Goal: Transaction & Acquisition: Purchase product/service

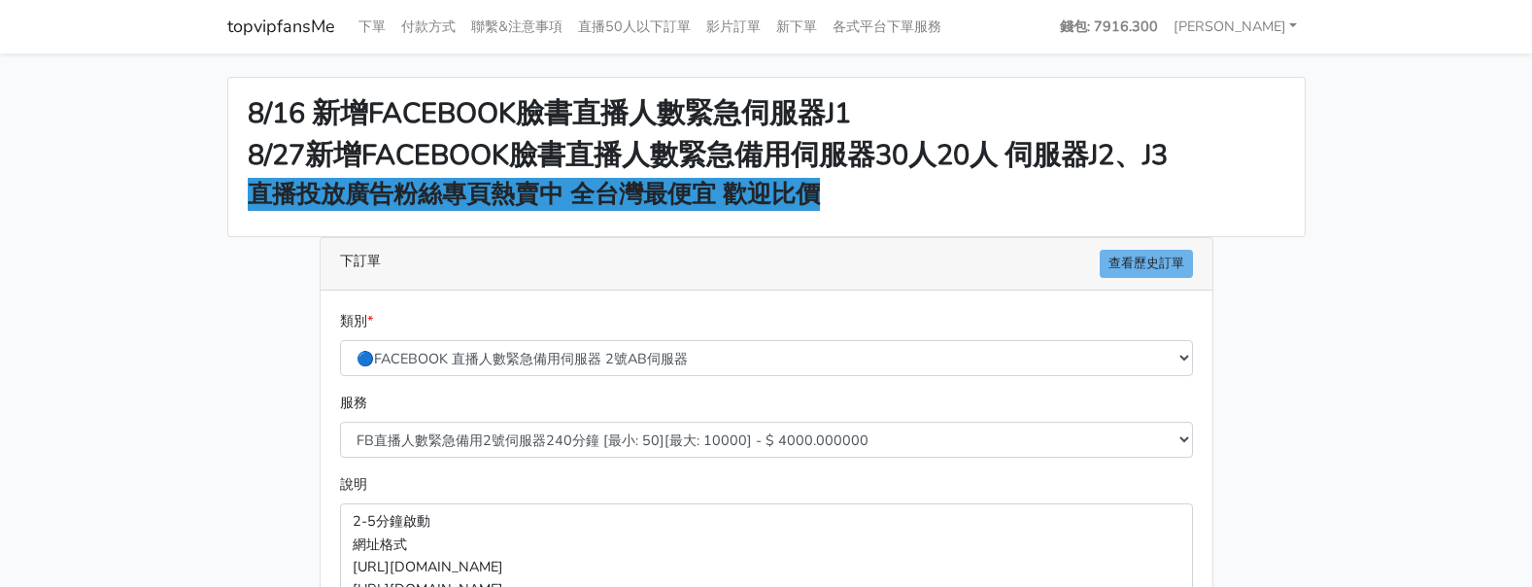
scroll to position [372, 0]
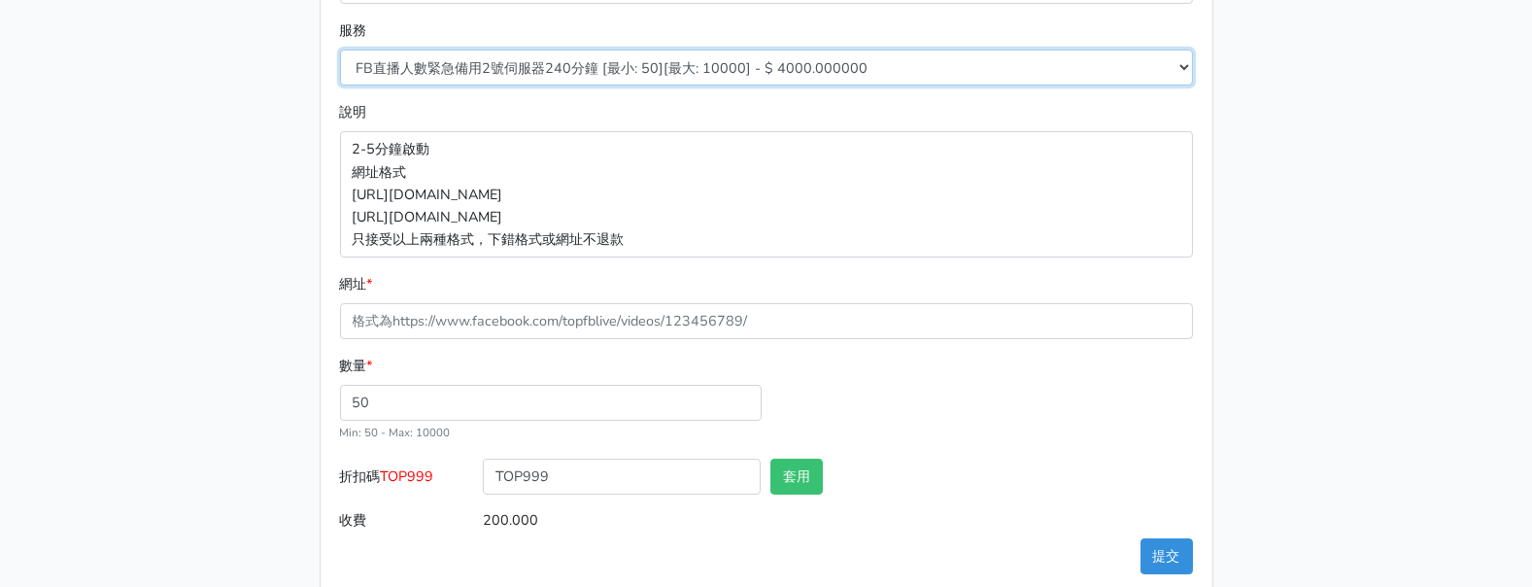
click at [746, 61] on select "FB直播人數緊急備用2號伺服器300分鐘 [最小: 50][最大: 10000] - $ 5000.000000 FB直播人數緊急備用2號伺服器60分鐘 [最…" at bounding box center [766, 68] width 853 height 36
click at [340, 50] on select "FB直播人數緊急備用2號伺服器300分鐘 [最小: 50][最大: 10000] - $ 5000.000000 FB直播人數緊急備用2號伺服器60分鐘 [最…" at bounding box center [766, 68] width 853 height 36
click at [867, 72] on select "FB直播人數緊急備用2號伺服器300分鐘 [最小: 50][最大: 10000] - $ 5000.000000 FB直播人數緊急備用2號伺服器60分鐘 [最…" at bounding box center [766, 68] width 853 height 36
select select "577"
click at [340, 50] on select "FB直播人數緊急備用2號伺服器300分鐘 [最小: 50][最大: 10000] - $ 5000.000000 FB直播人數緊急備用2號伺服器60分鐘 [最…" at bounding box center [766, 68] width 853 height 36
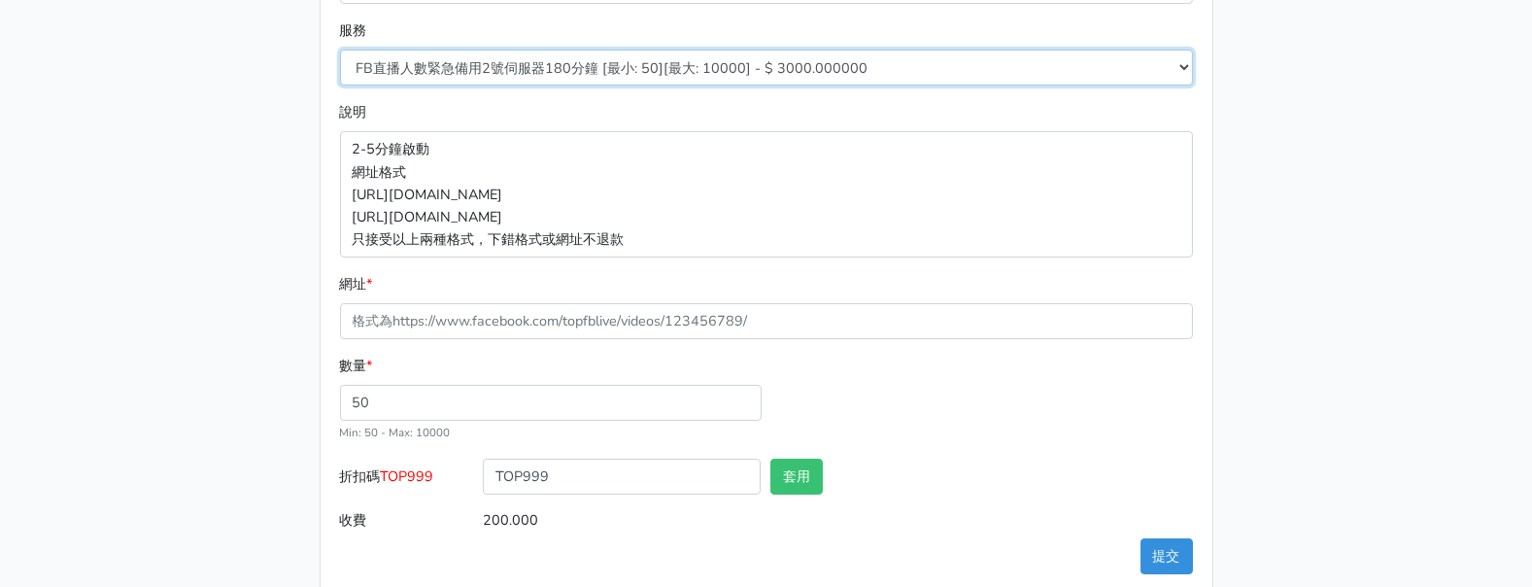
type input "150.000"
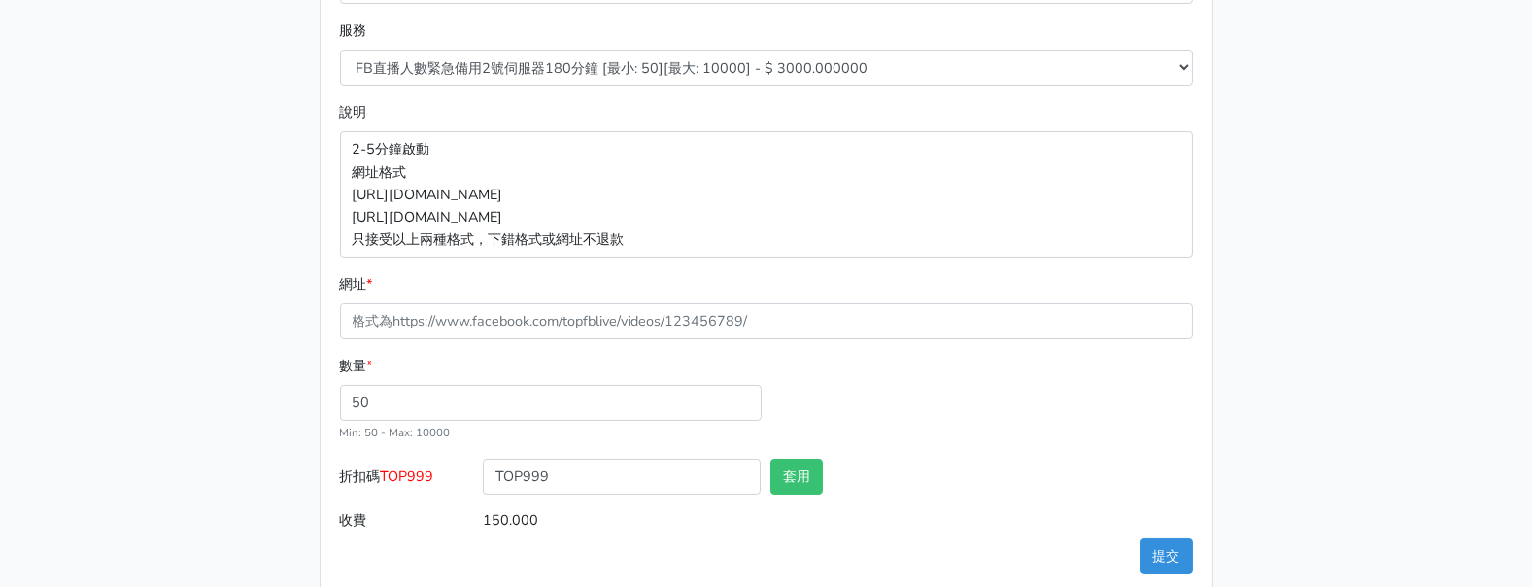
click at [602, 421] on div "數量 * 50 Min: 50 - Max: 10000" at bounding box center [550, 399] width 431 height 88
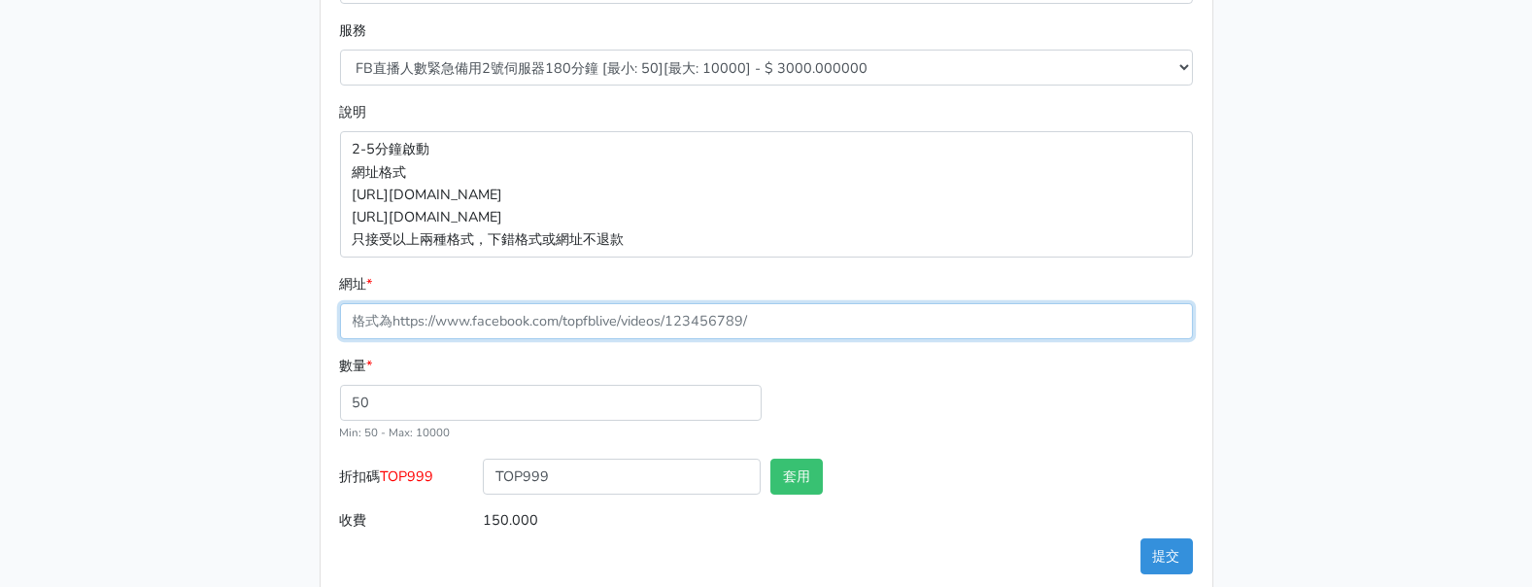
click at [559, 339] on form "類別 * 🔵FACEBOOK 直播人數緊急備用伺服器 2號AB伺服器 🔵FACEBOOK 網軍專用貼文留言 安全保密 🔵9/30 FACEBOOK 直播人數緩…" at bounding box center [766, 238] width 853 height 601
paste input "[URL][DOMAIN_NAME]"
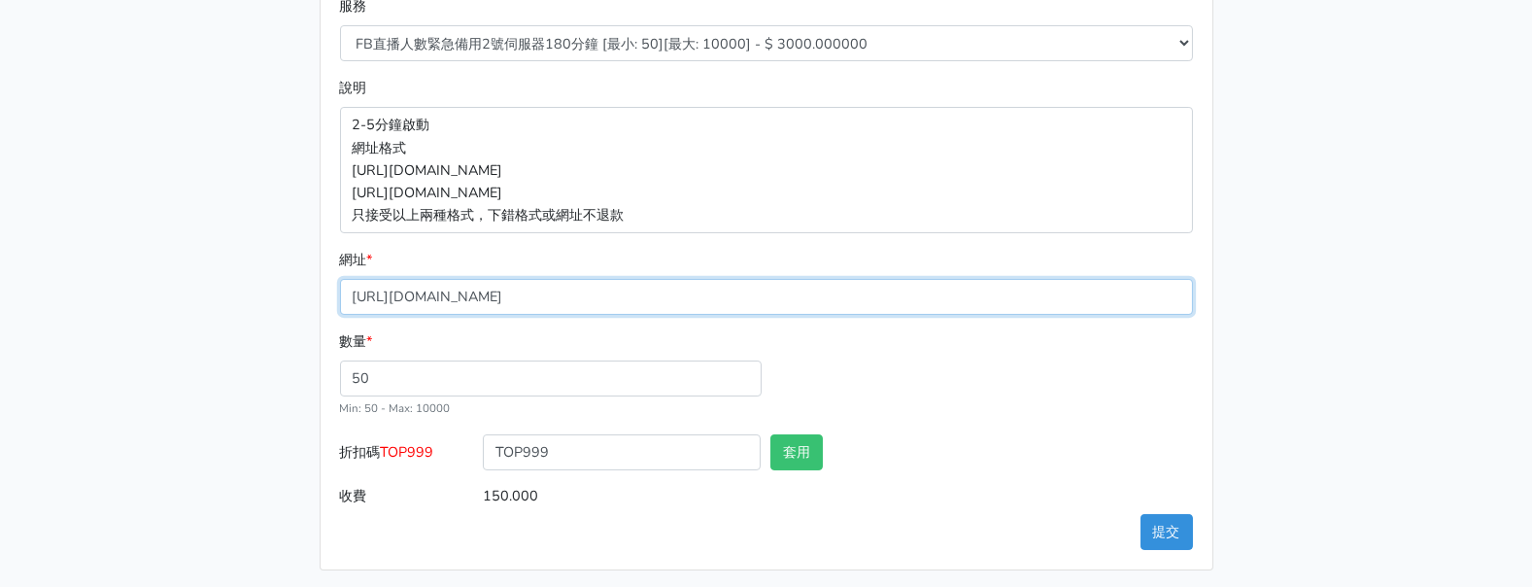
scroll to position [403, 0]
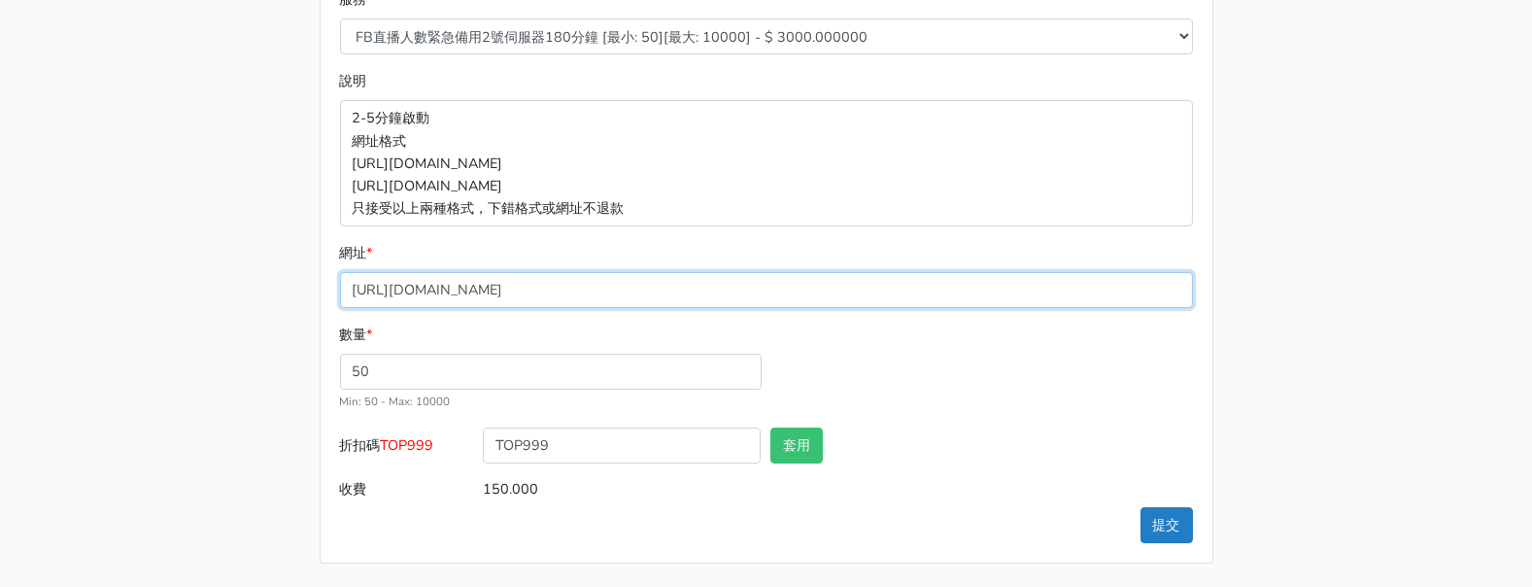
type input "[URL][DOMAIN_NAME]"
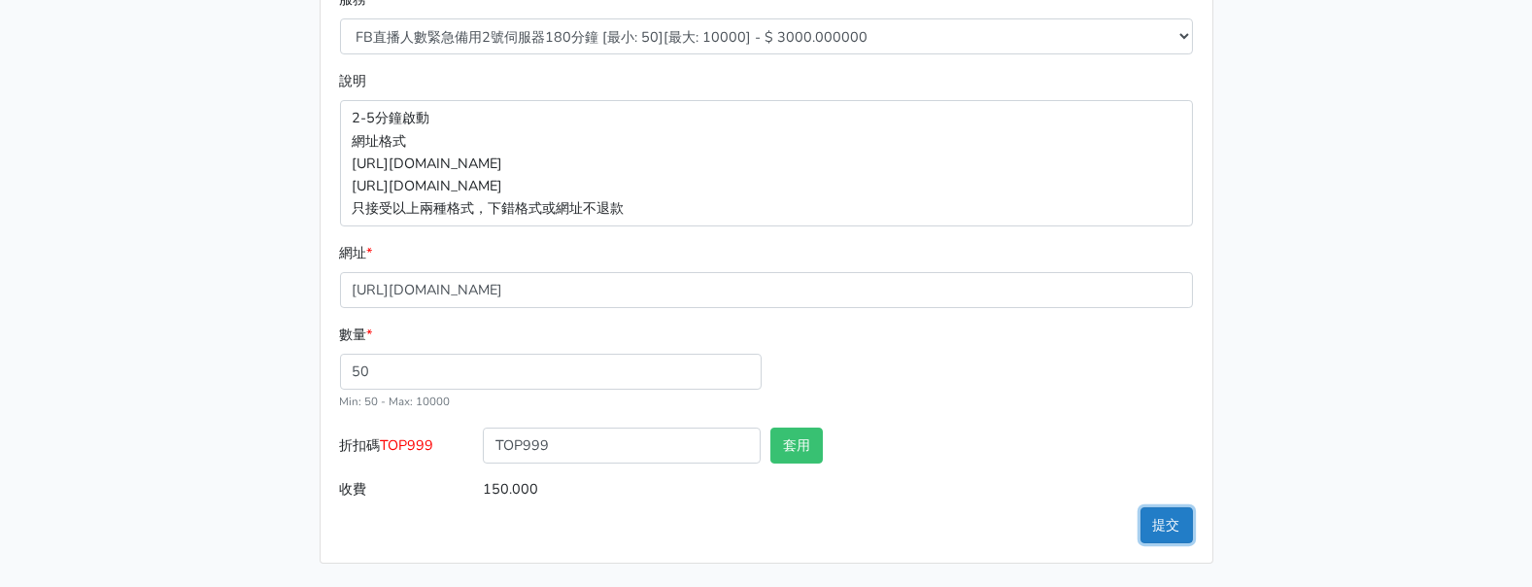
click at [1146, 530] on button "提交" at bounding box center [1167, 525] width 52 height 36
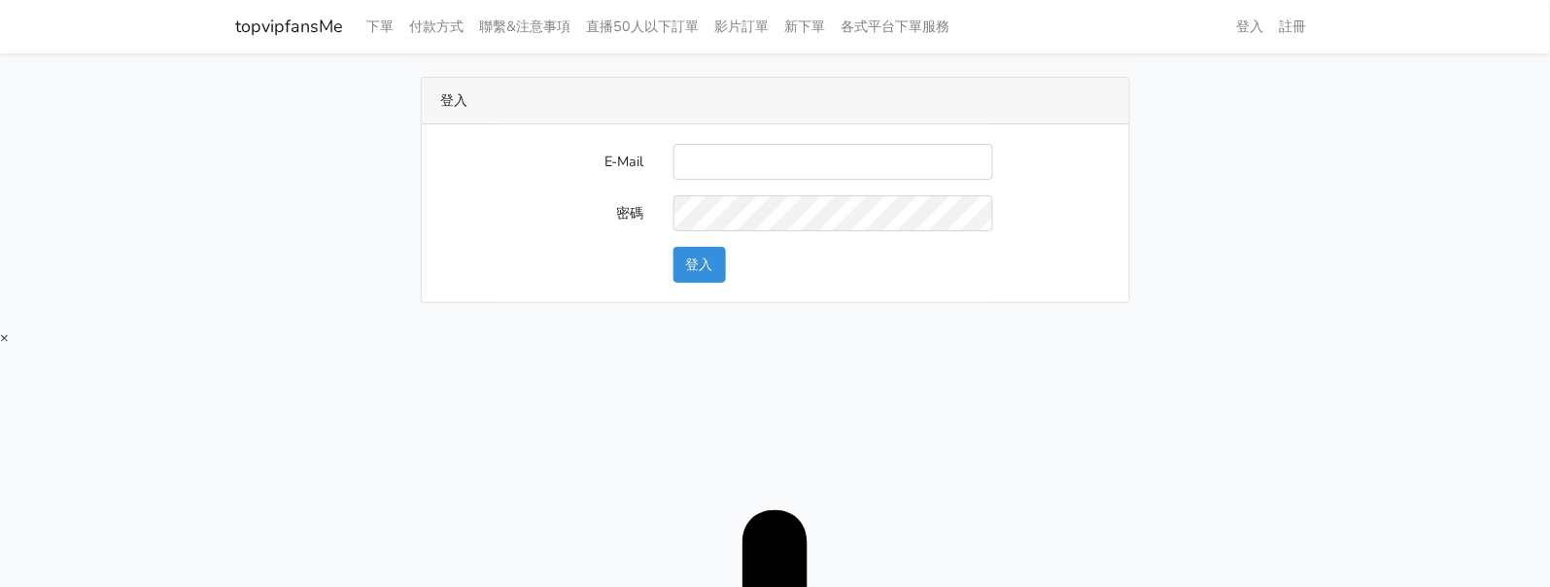
click at [786, 161] on input "E-Mail" at bounding box center [833, 162] width 320 height 36
type input "twtop123@uahoo.com.tw"
click at [722, 255] on button "登入" at bounding box center [699, 265] width 52 height 36
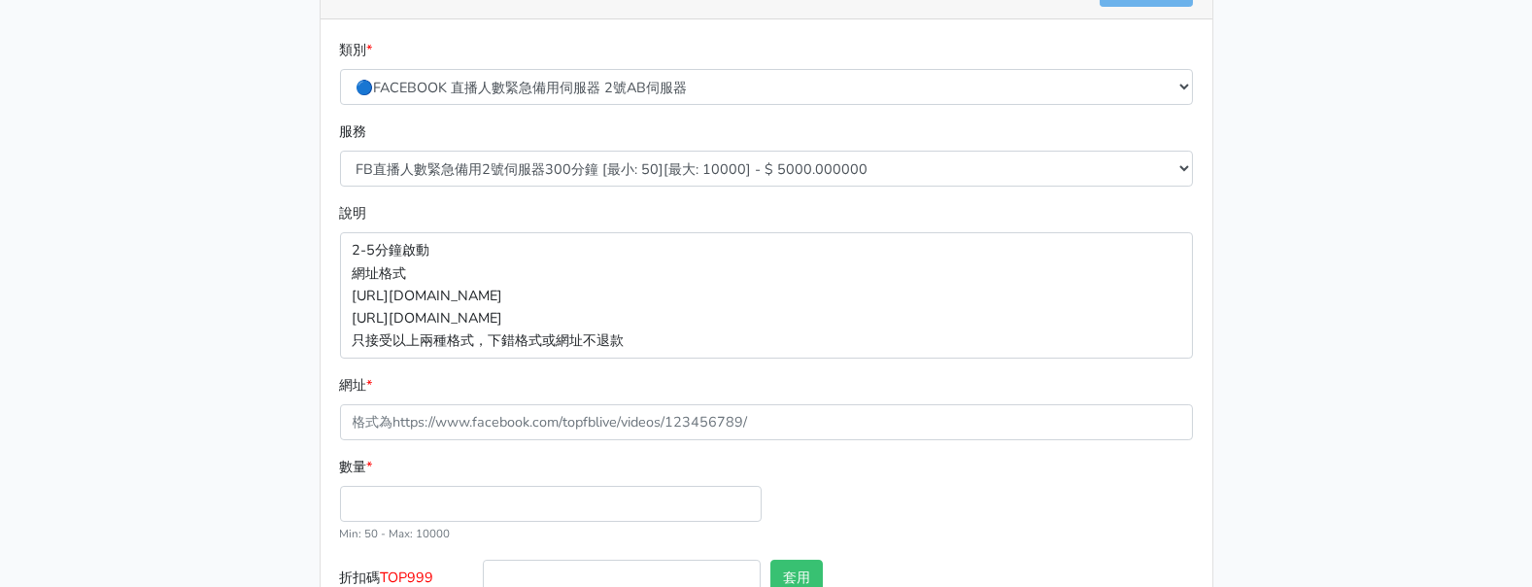
scroll to position [160, 0]
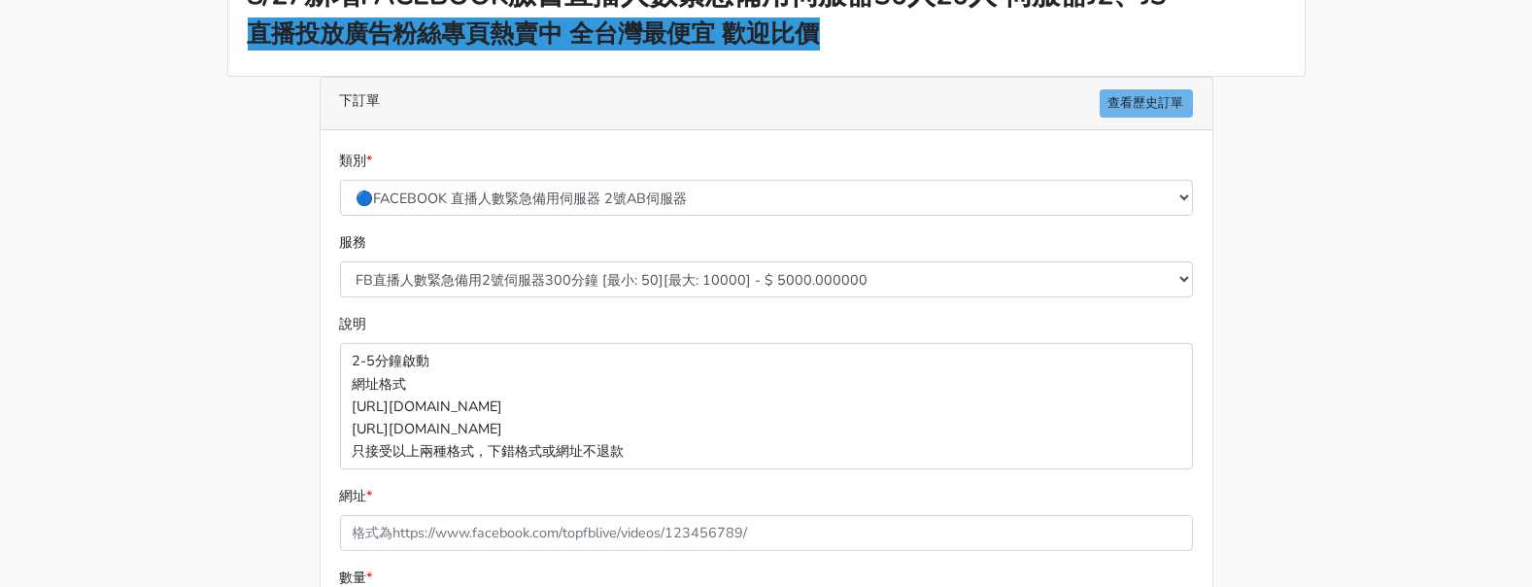
drag, startPoint x: 622, startPoint y: 259, endPoint x: 624, endPoint y: 282, distance: 22.4
click at [624, 265] on div "服務 FB直播人數緊急備用2號伺服器300分鐘 [最小: 50][最大: 10000] - $ 5000.000000 FB直播人數緊急備用2號伺服器60分鐘…" at bounding box center [766, 264] width 863 height 66
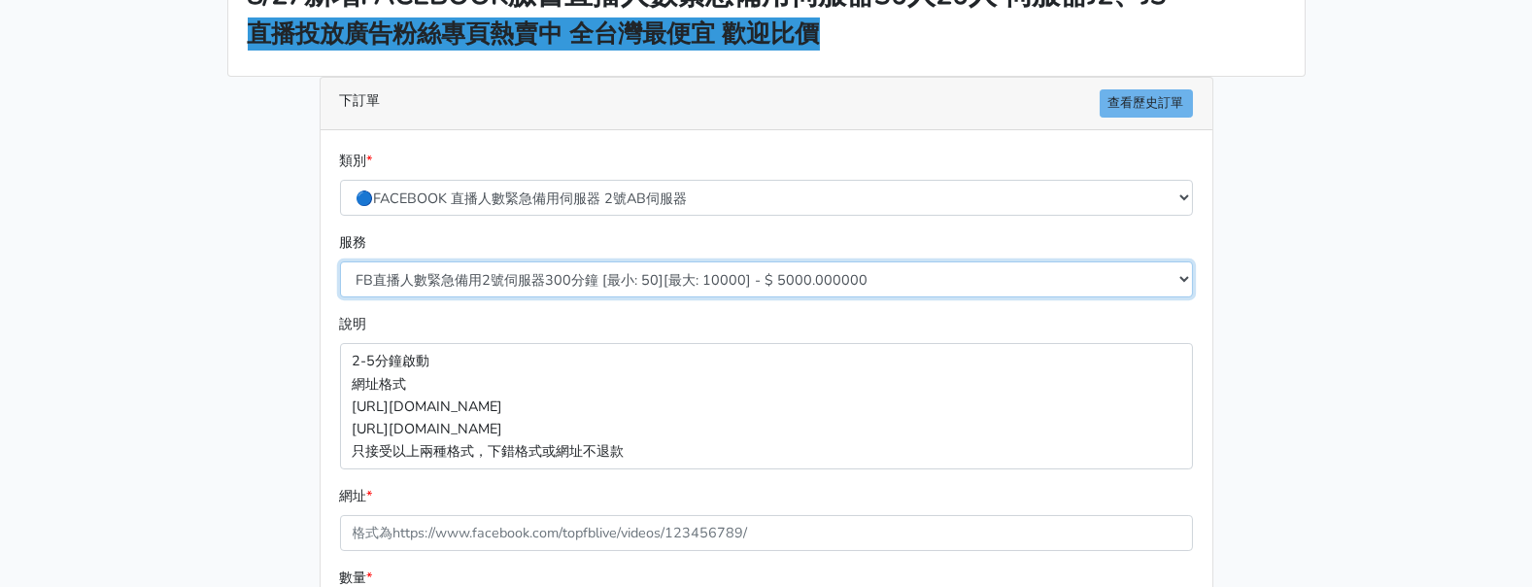
click at [623, 282] on select "FB直播人數緊急備用2號伺服器300分鐘 [最小: 50][最大: 10000] - $ 5000.000000 FB直播人數緊急備用2號伺服器60分鐘 [最…" at bounding box center [766, 279] width 853 height 36
select select "577"
click at [340, 261] on select "FB直播人數緊急備用2號伺服器300分鐘 [最小: 50][最大: 10000] - $ 5000.000000 FB直播人數緊急備用2號伺服器60分鐘 [最…" at bounding box center [766, 279] width 853 height 36
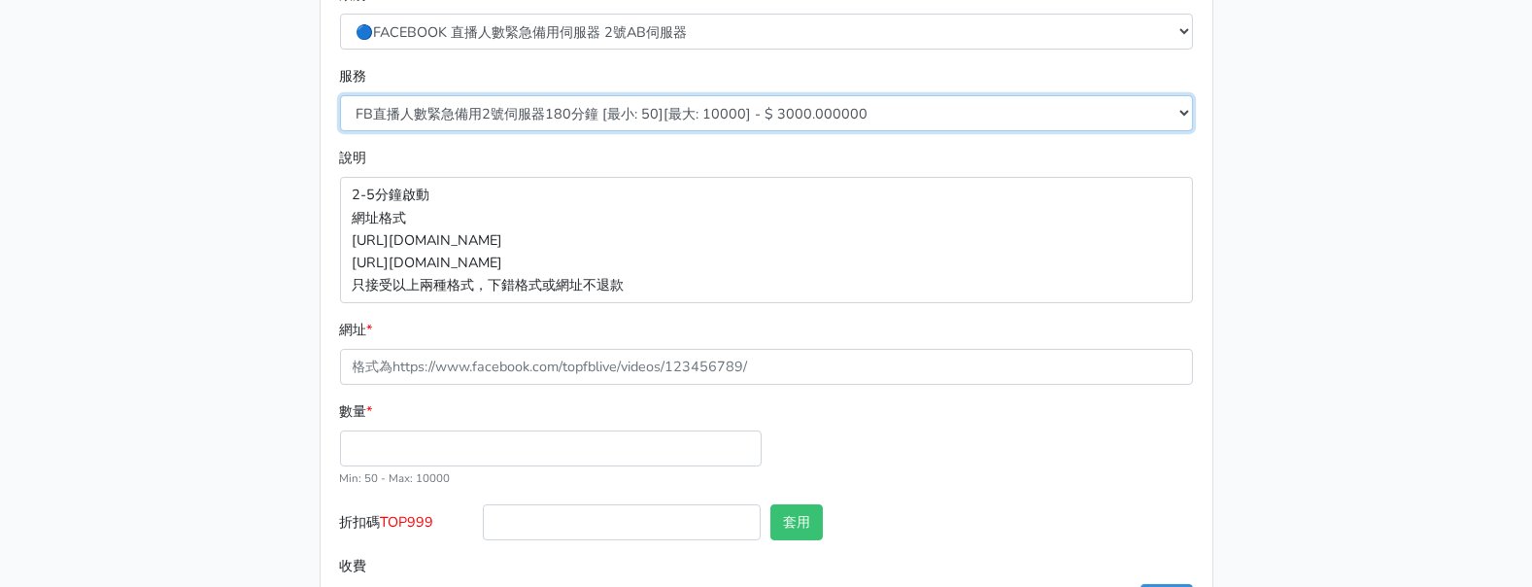
scroll to position [403, 0]
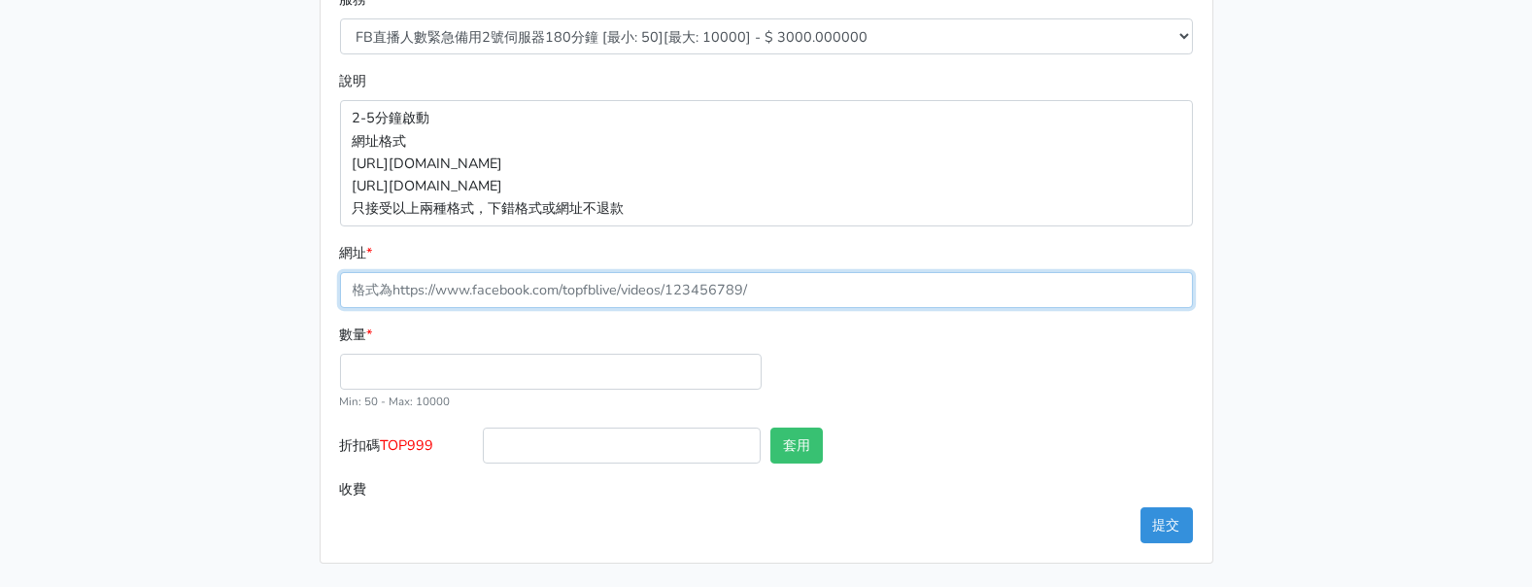
click at [520, 289] on input "網址 *" at bounding box center [766, 290] width 853 height 36
paste input "[URL][DOMAIN_NAME]"
type input "[URL][DOMAIN_NAME]"
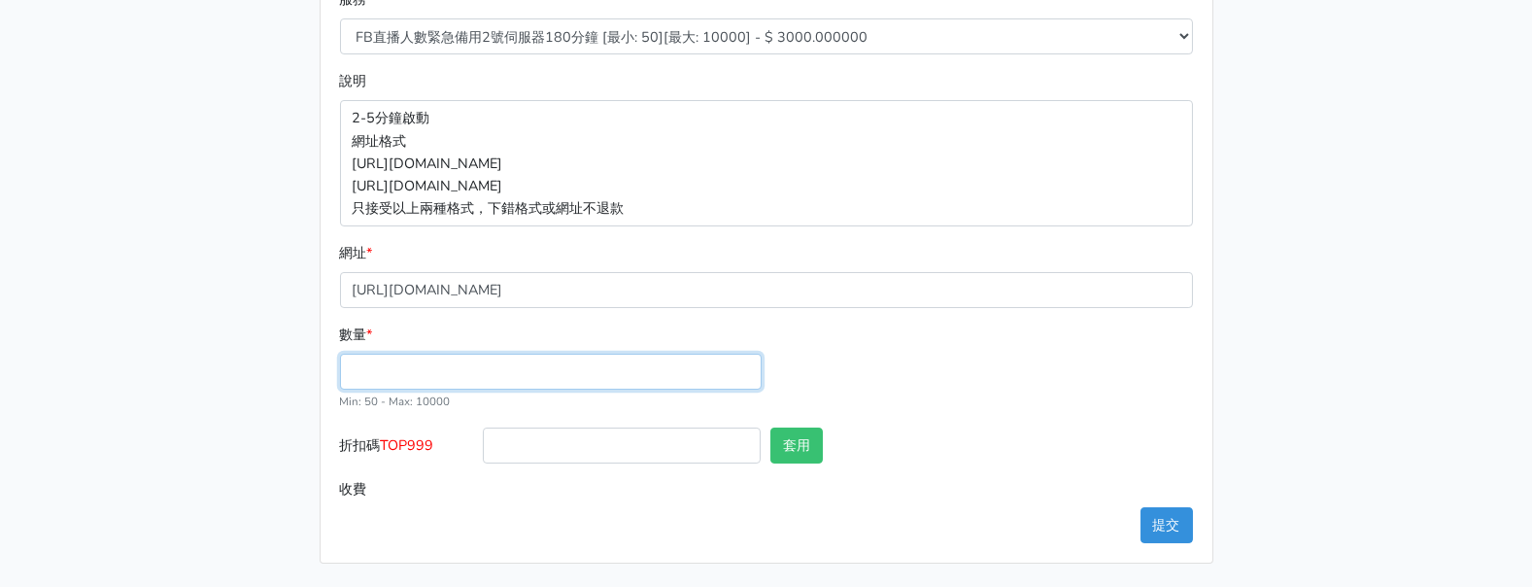
click at [504, 375] on input "數量 *" at bounding box center [551, 372] width 422 height 36
type input "100"
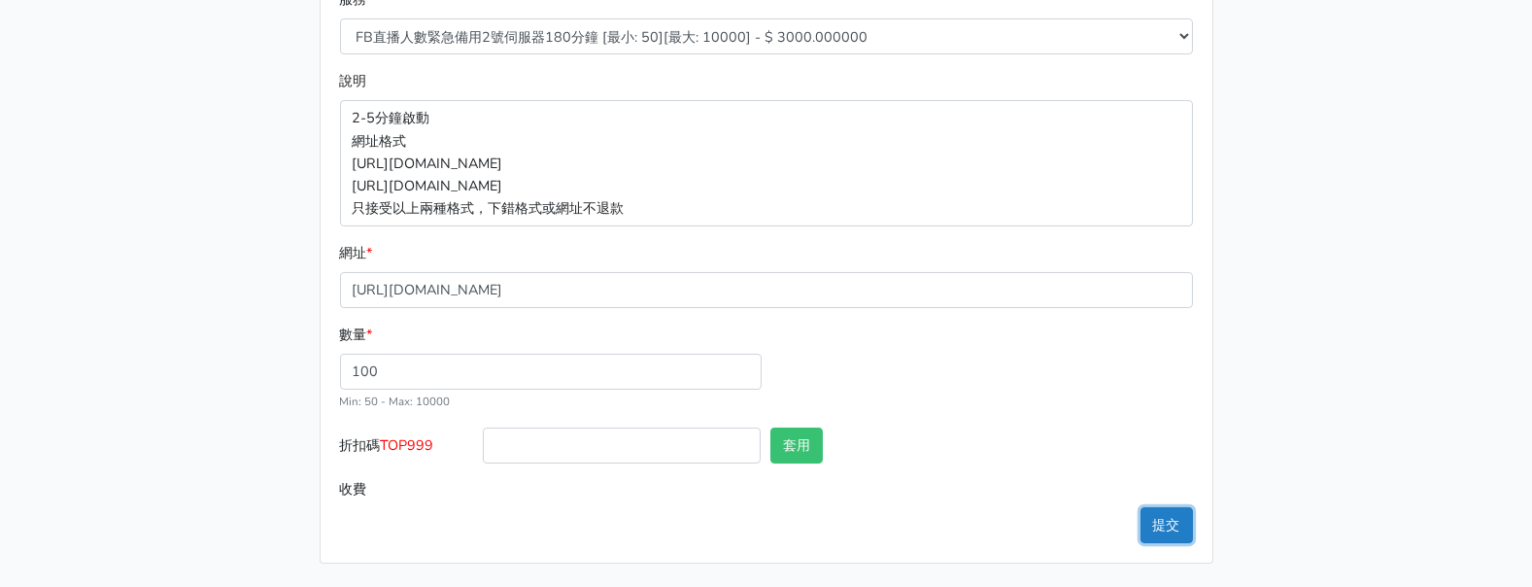
type input "300.000"
click at [1181, 529] on button "提交" at bounding box center [1167, 525] width 52 height 36
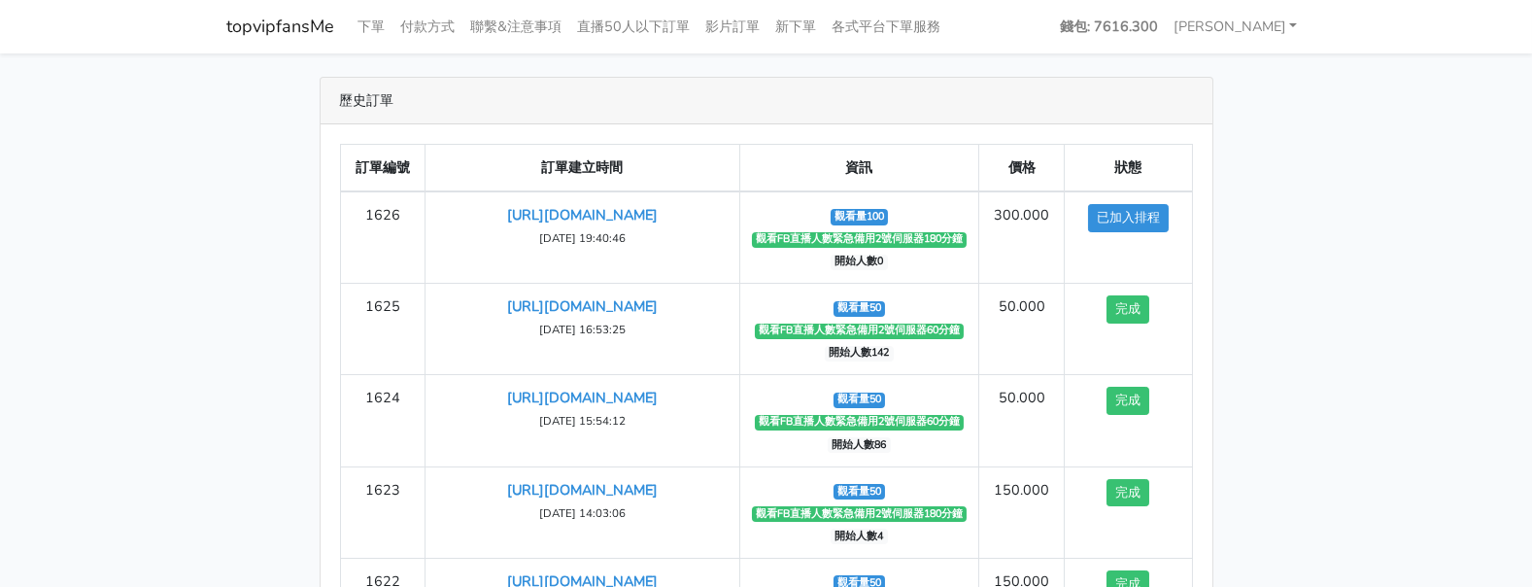
click at [1314, 387] on div "歷史訂單 訂單編號 訂單建立時間 資訊 價格 狀態 1626 https://www.facebook.com/100083399346069/videos/…" at bounding box center [767, 407] width 1108 height 660
click at [1338, 111] on main "歷史訂單 訂單編號 訂單建立時間 資訊 價格 狀態 1626 https://www.facebook.com/100083399346069/videos/…" at bounding box center [766, 406] width 1532 height 706
